Goal: Answer question/provide support

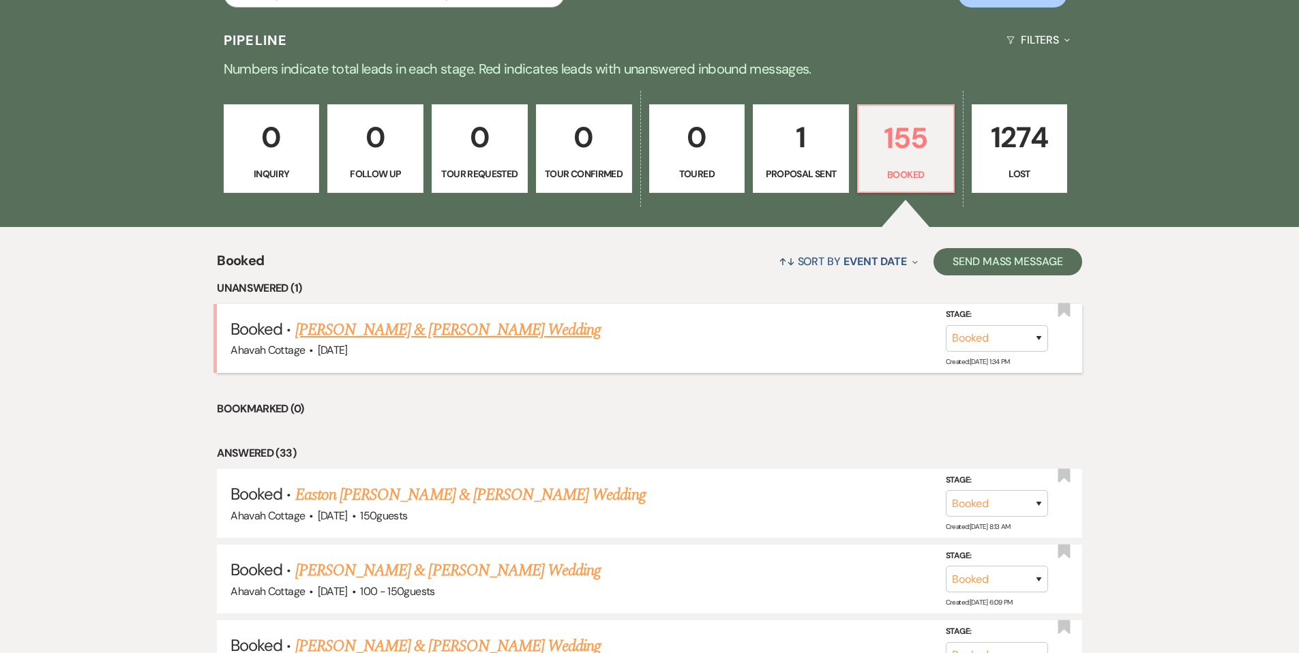
scroll to position [336, 0]
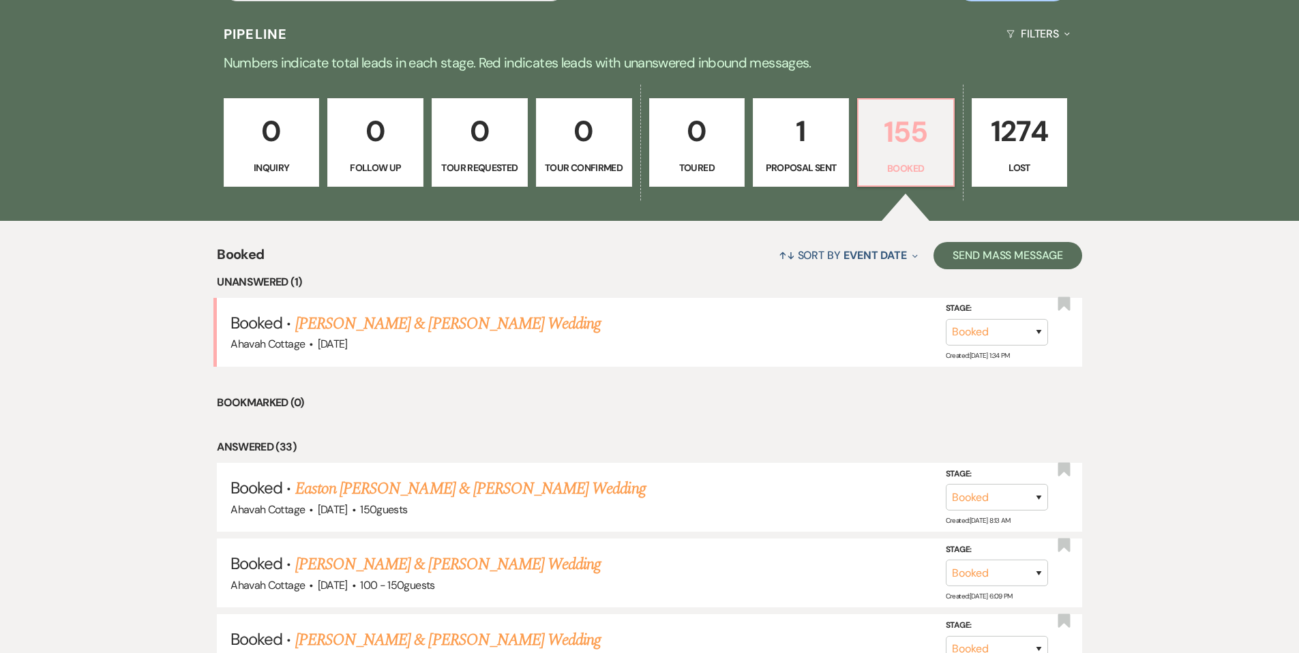
click at [892, 148] on p "155" at bounding box center [906, 132] width 78 height 46
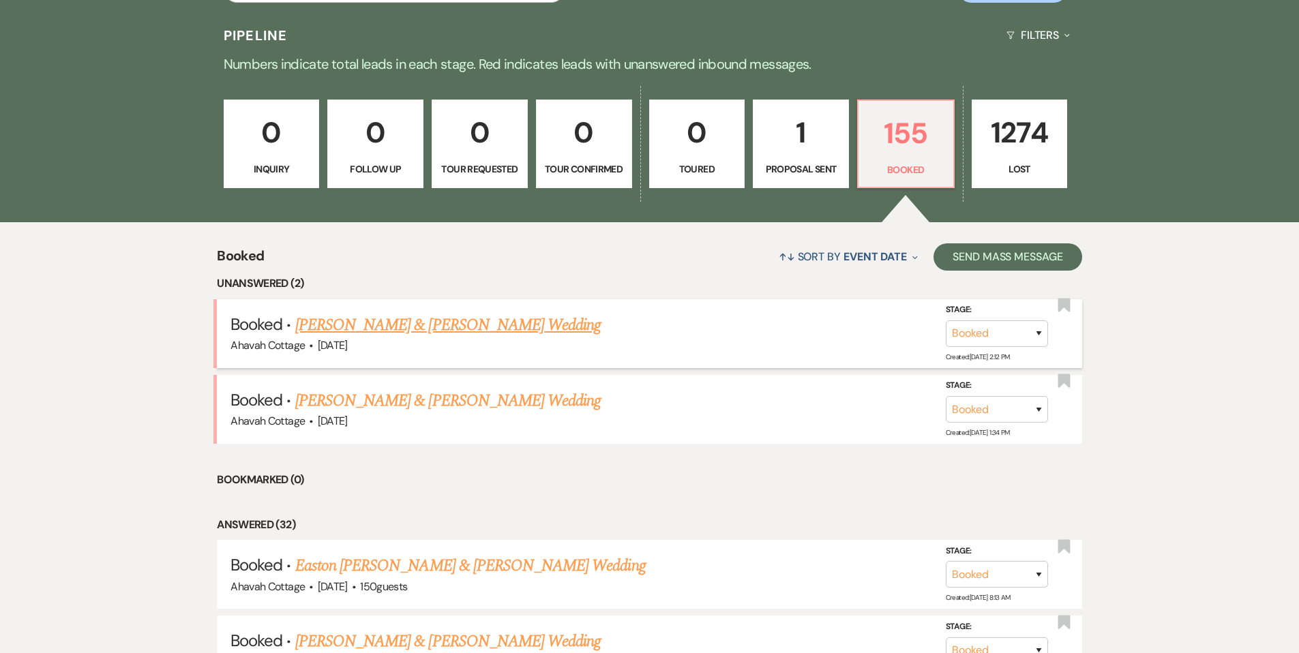
scroll to position [335, 0]
click at [379, 328] on link "[PERSON_NAME] & [PERSON_NAME] Wedding" at bounding box center [447, 325] width 305 height 25
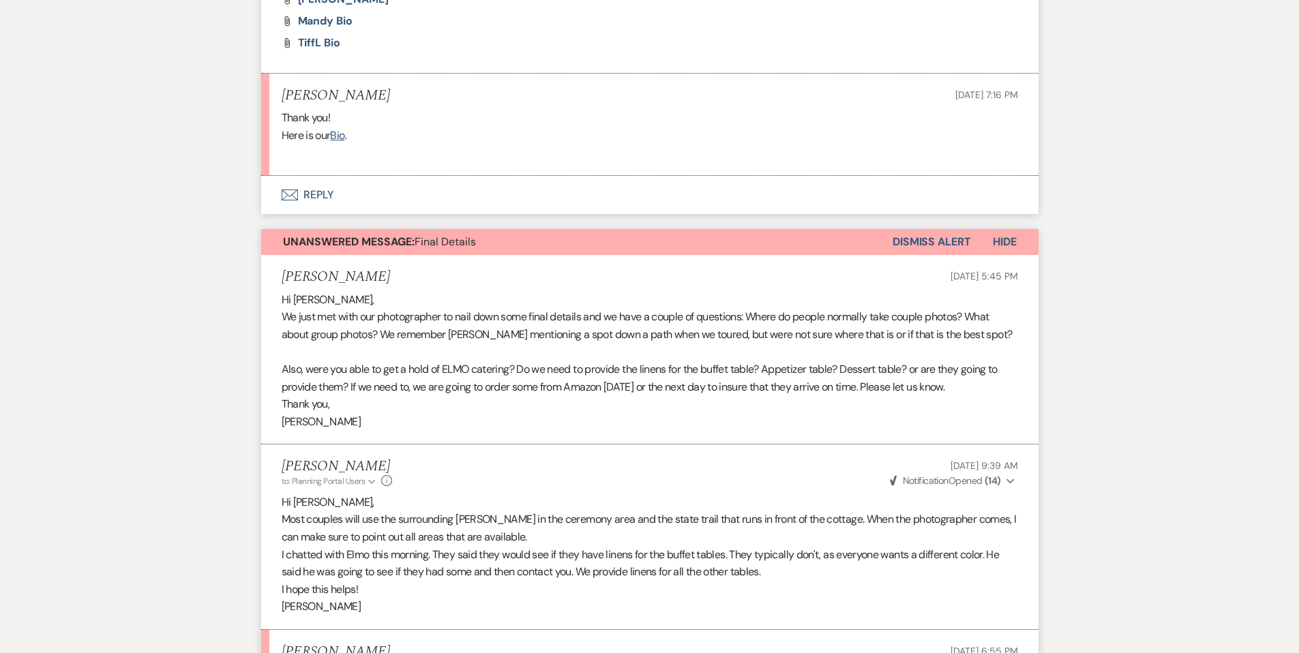
scroll to position [643, 0]
click at [940, 241] on button "Dismiss Alert" at bounding box center [932, 243] width 78 height 26
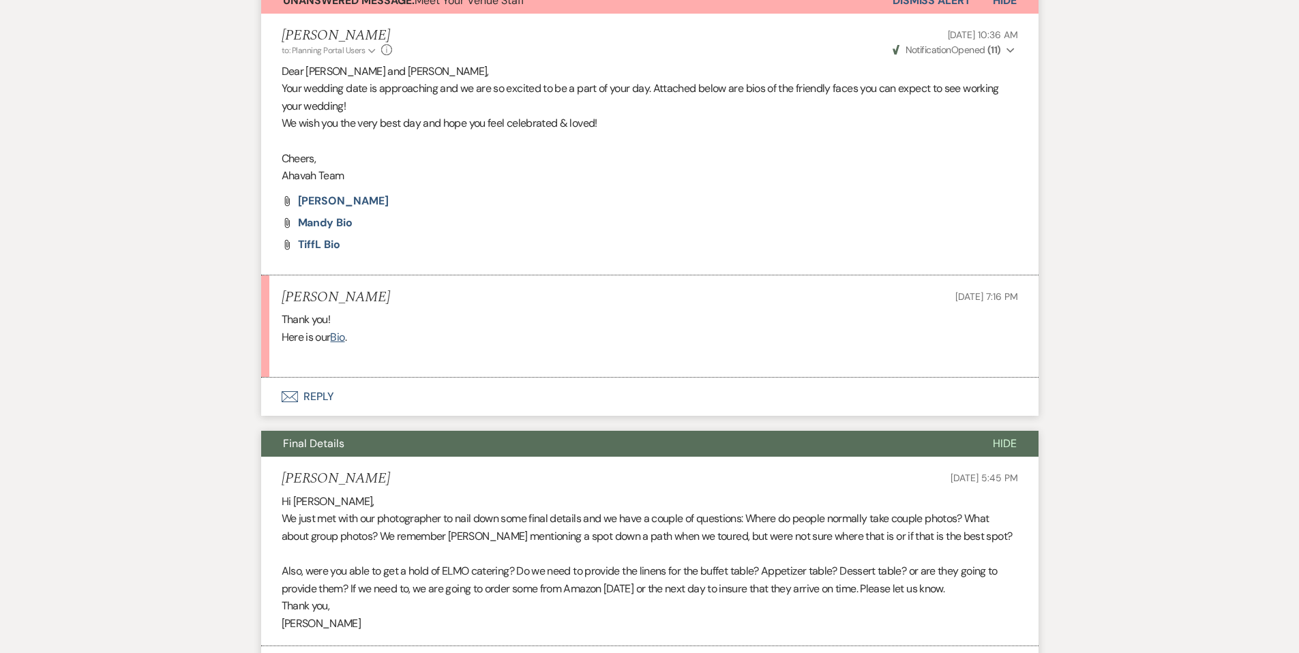
scroll to position [423, 0]
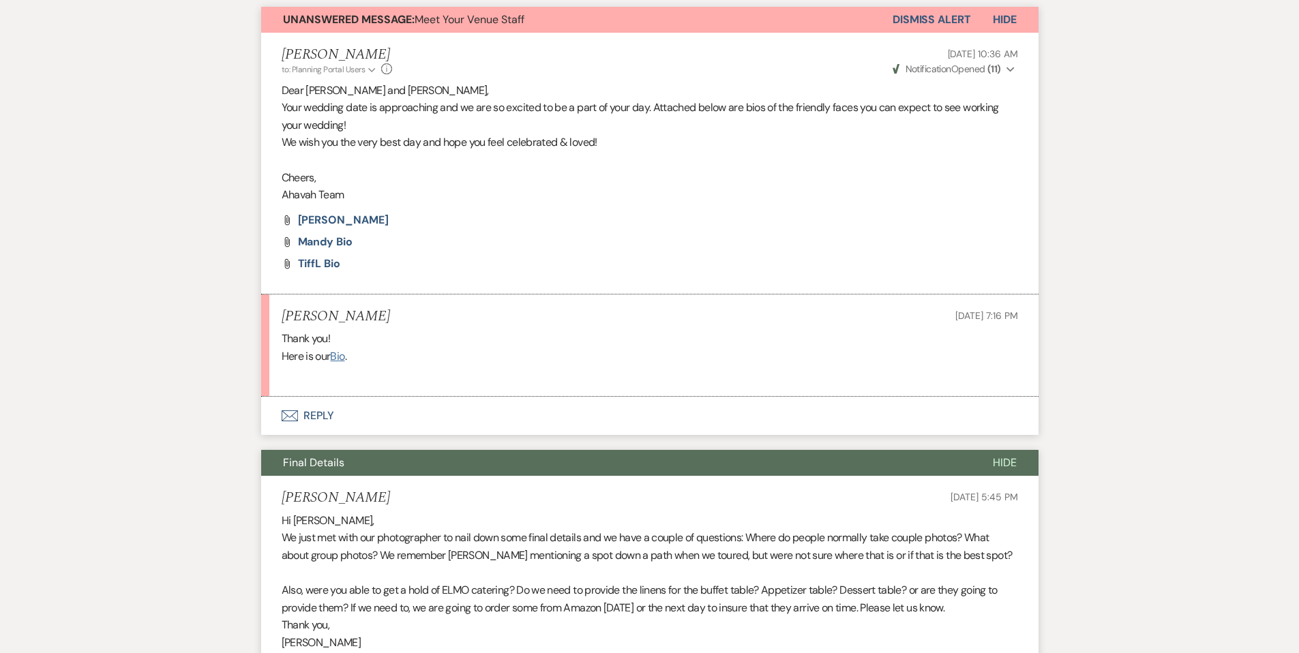
click at [338, 359] on link "Bio" at bounding box center [337, 356] width 14 height 14
click at [924, 15] on button "Dismiss Alert" at bounding box center [932, 20] width 78 height 26
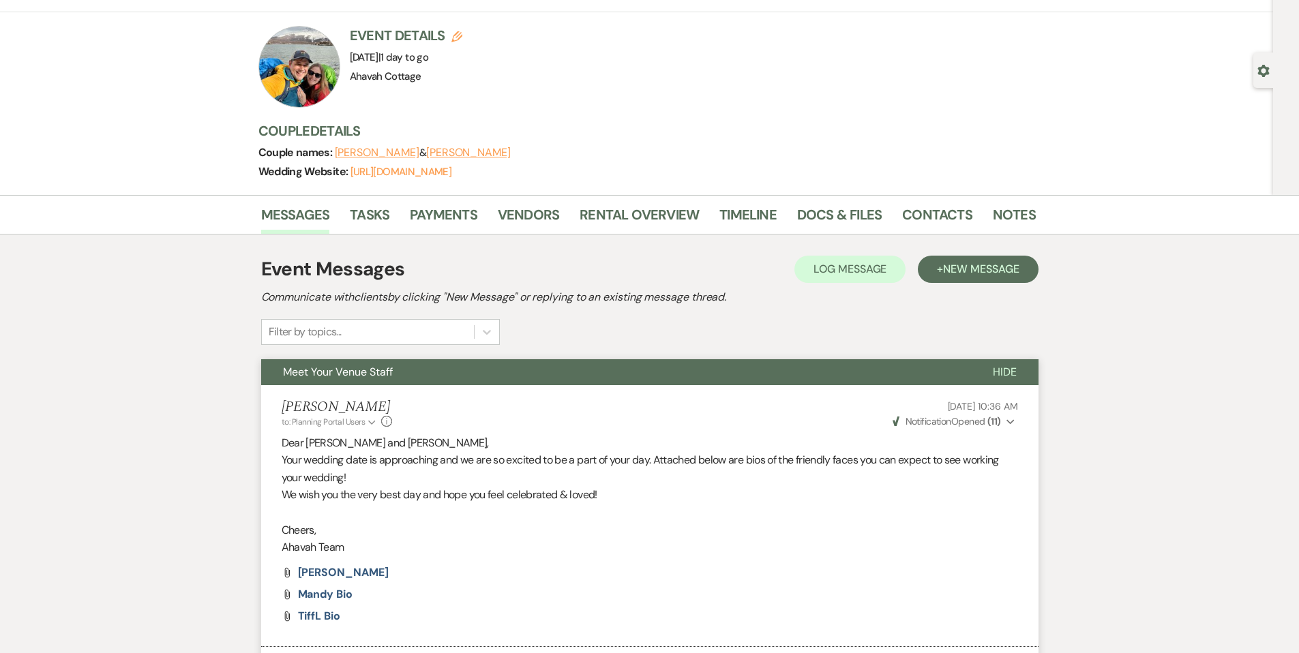
scroll to position [0, 0]
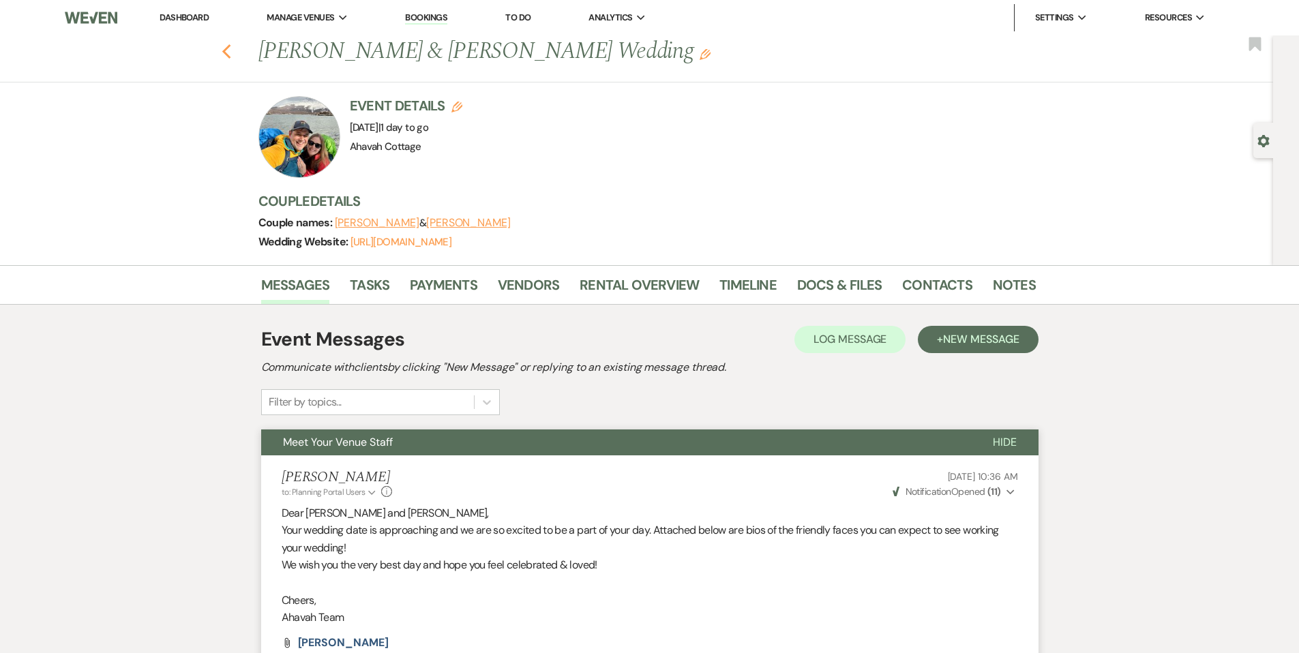
click at [231, 52] on icon "Previous" at bounding box center [227, 52] width 10 height 16
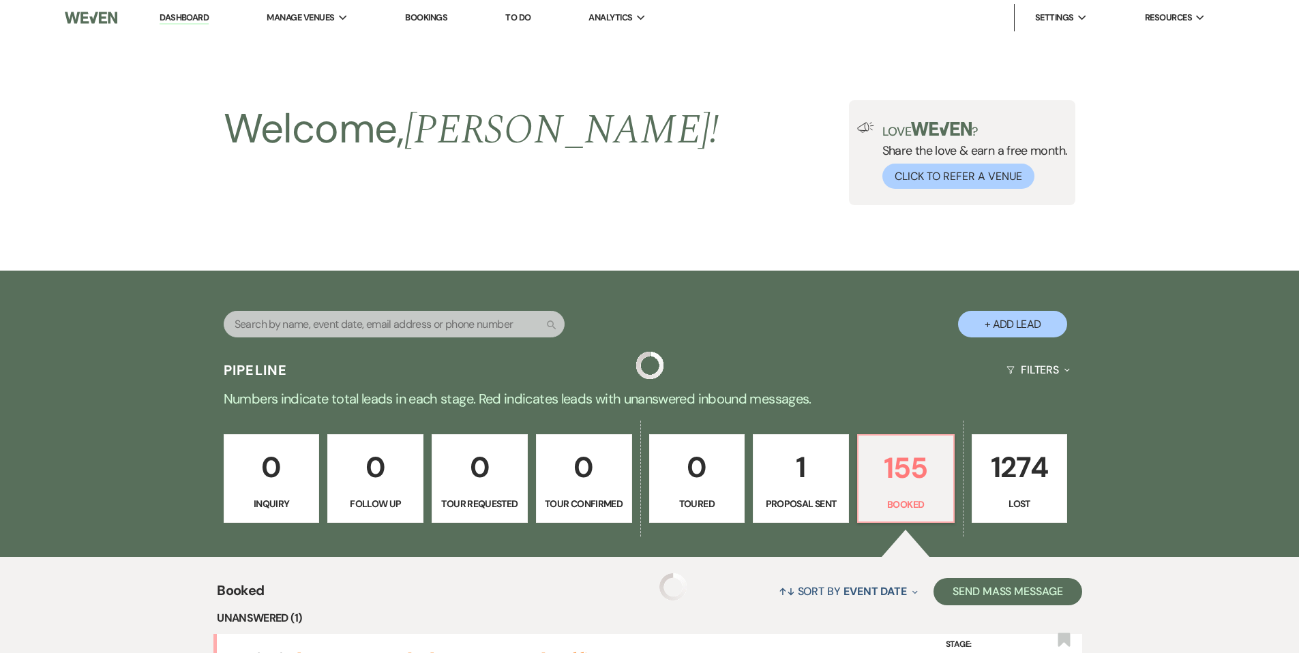
scroll to position [335, 0]
